Goal: Task Accomplishment & Management: Manage account settings

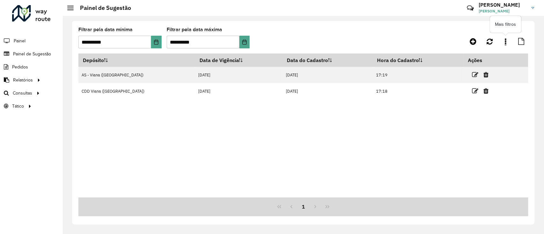
click at [505, 38] on icon at bounding box center [506, 41] width 2 height 7
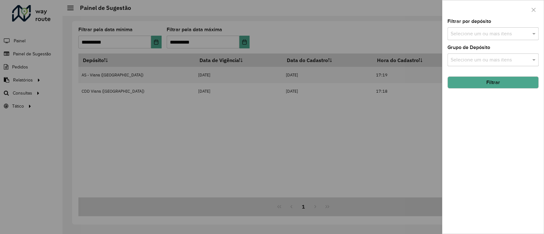
click at [301, 118] on div at bounding box center [272, 117] width 544 height 234
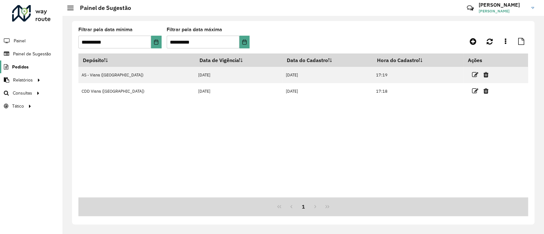
click at [21, 68] on span "Pedidos" at bounding box center [20, 67] width 17 height 7
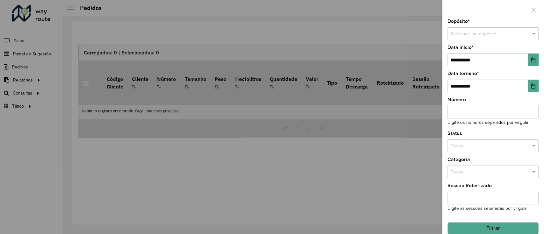
click at [327, 110] on div at bounding box center [272, 117] width 544 height 234
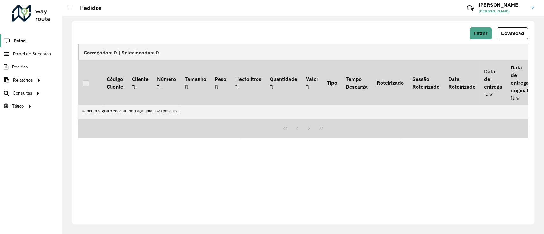
click at [24, 42] on span "Painel" at bounding box center [20, 41] width 13 height 7
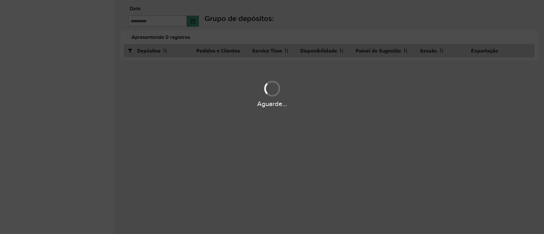
type input "**********"
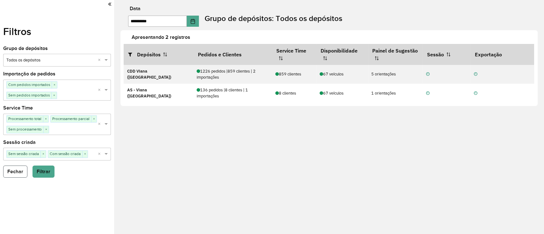
click at [18, 173] on button "Fechar" at bounding box center [15, 172] width 24 height 12
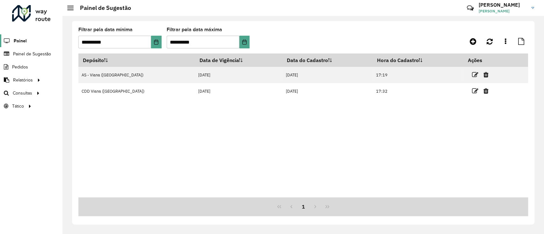
click at [25, 40] on span "Painel" at bounding box center [20, 41] width 13 height 7
click at [25, 51] on span "Painel de Sugestão" at bounding box center [33, 54] width 40 height 7
click at [27, 65] on span "Pedidos" at bounding box center [20, 67] width 17 height 7
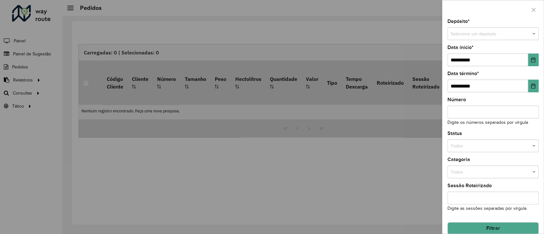
click at [283, 147] on div at bounding box center [272, 117] width 544 height 234
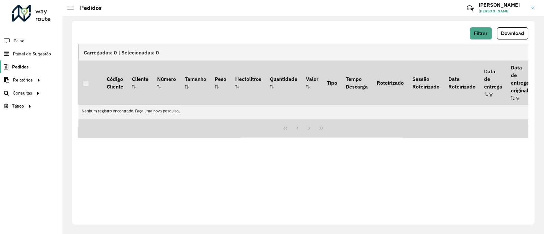
click at [15, 67] on span "Pedidos" at bounding box center [20, 67] width 17 height 7
click at [19, 64] on span "Pedidos" at bounding box center [20, 67] width 17 height 7
click at [17, 38] on span "Painel" at bounding box center [20, 41] width 13 height 7
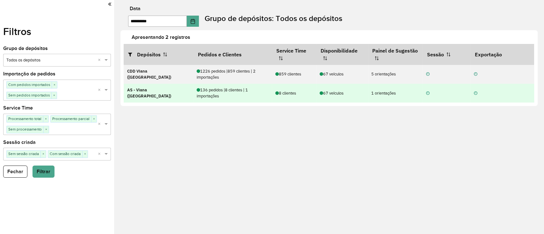
click at [309, 90] on div "8 clientes" at bounding box center [294, 93] width 38 height 6
click at [474, 92] on icon at bounding box center [476, 93] width 4 height 4
click at [161, 97] on td "AS - Viana ([GEOGRAPHIC_DATA])" at bounding box center [158, 93] width 69 height 19
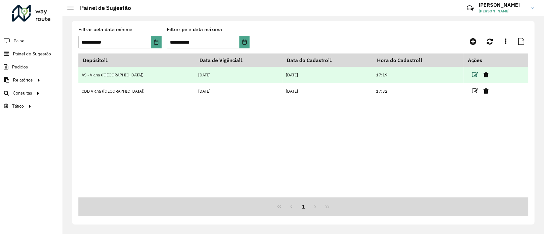
click at [471, 76] on icon at bounding box center [474, 75] width 6 height 6
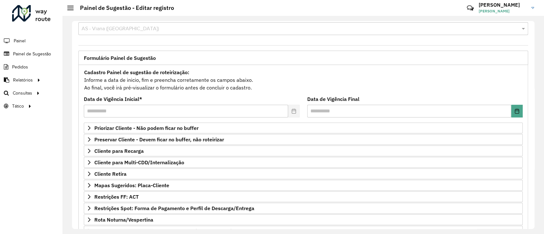
scroll to position [14, 0]
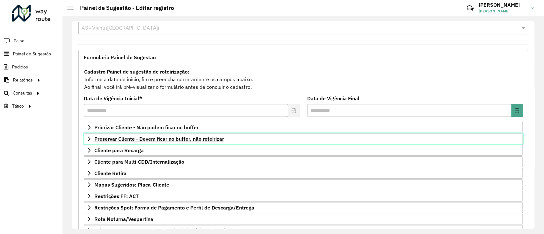
click at [214, 139] on span "Preservar Cliente - Devem ficar no buffer, não roteirizar" at bounding box center [159, 138] width 130 height 5
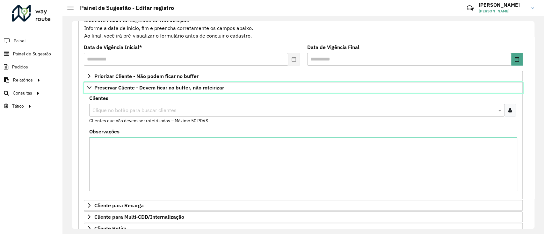
scroll to position [67, 0]
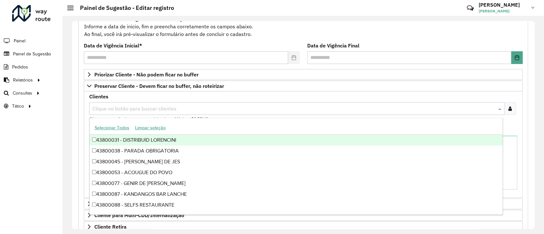
click at [224, 108] on input "text" at bounding box center [294, 109] width 406 height 8
paste input "********"
type input "********"
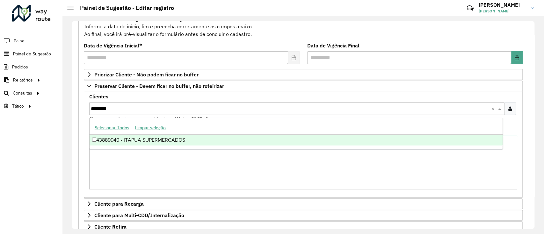
click at [208, 140] on div "43889940 - ITAPUA SUPERMERCADOS" at bounding box center [296, 140] width 413 height 11
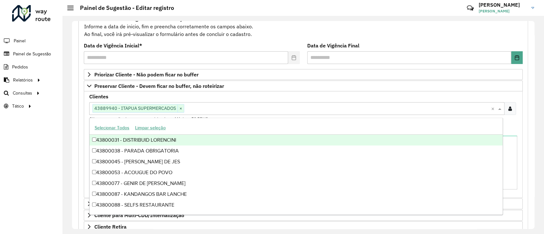
click at [474, 92] on div "Clientes Clique no botão para buscar clientes 43889940 - ITAPUA SUPERMERCADOS ×…" at bounding box center [303, 144] width 439 height 106
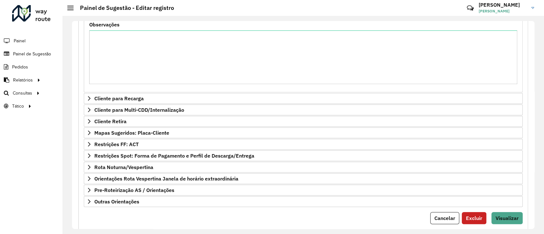
scroll to position [189, 0]
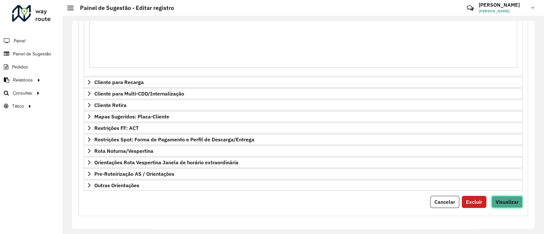
click at [502, 202] on span "Visualizar" at bounding box center [506, 202] width 23 height 6
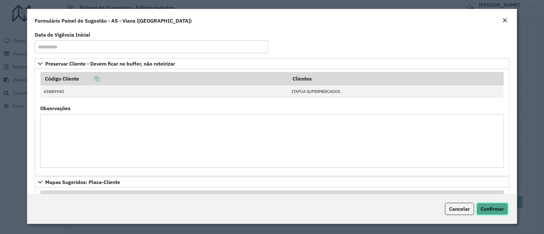
click at [498, 207] on span "Confirmar" at bounding box center [491, 209] width 23 height 6
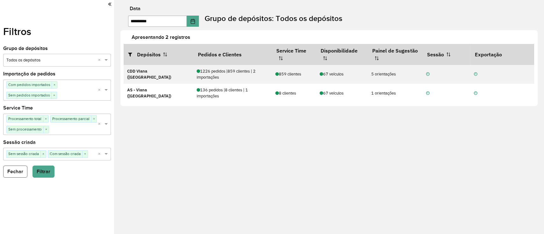
click at [10, 167] on button "Fechar" at bounding box center [15, 172] width 24 height 12
click at [114, 167] on div "**********" at bounding box center [329, 117] width 430 height 234
